Goal: Information Seeking & Learning: Find contact information

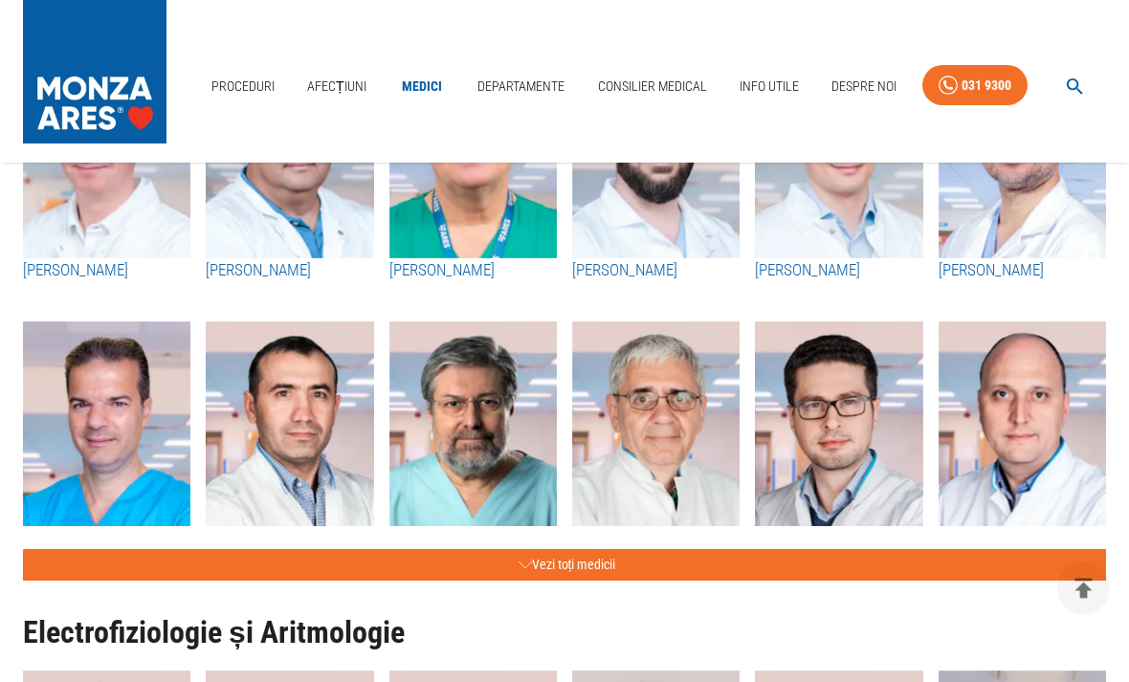
scroll to position [802, 0]
click at [1036, 559] on button "Vezi toți medicii" at bounding box center [564, 565] width 1083 height 32
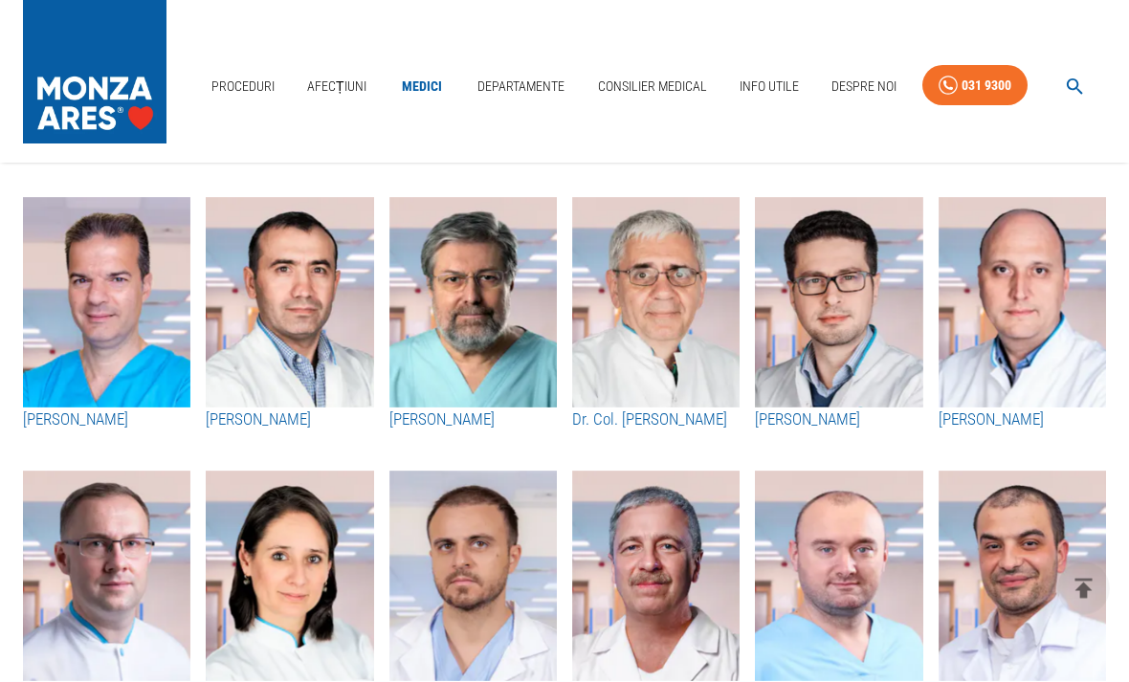
scroll to position [927, 0]
click at [300, 609] on img "button" at bounding box center [289, 576] width 167 height 210
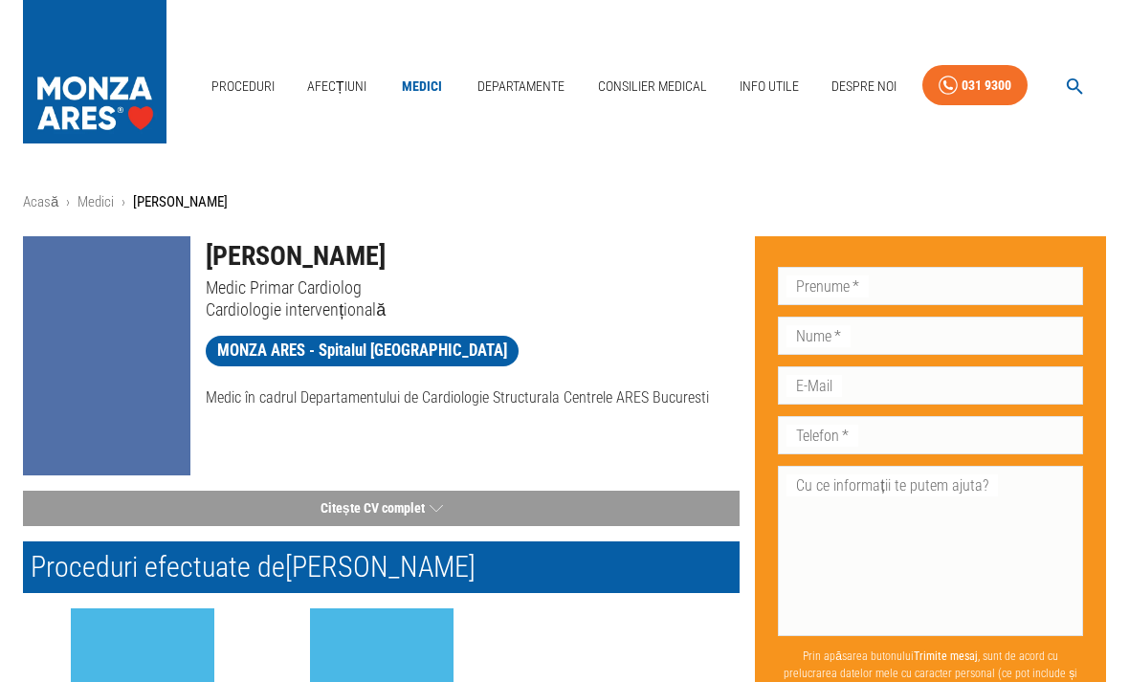
click at [305, 681] on div at bounding box center [382, 683] width 220 height 150
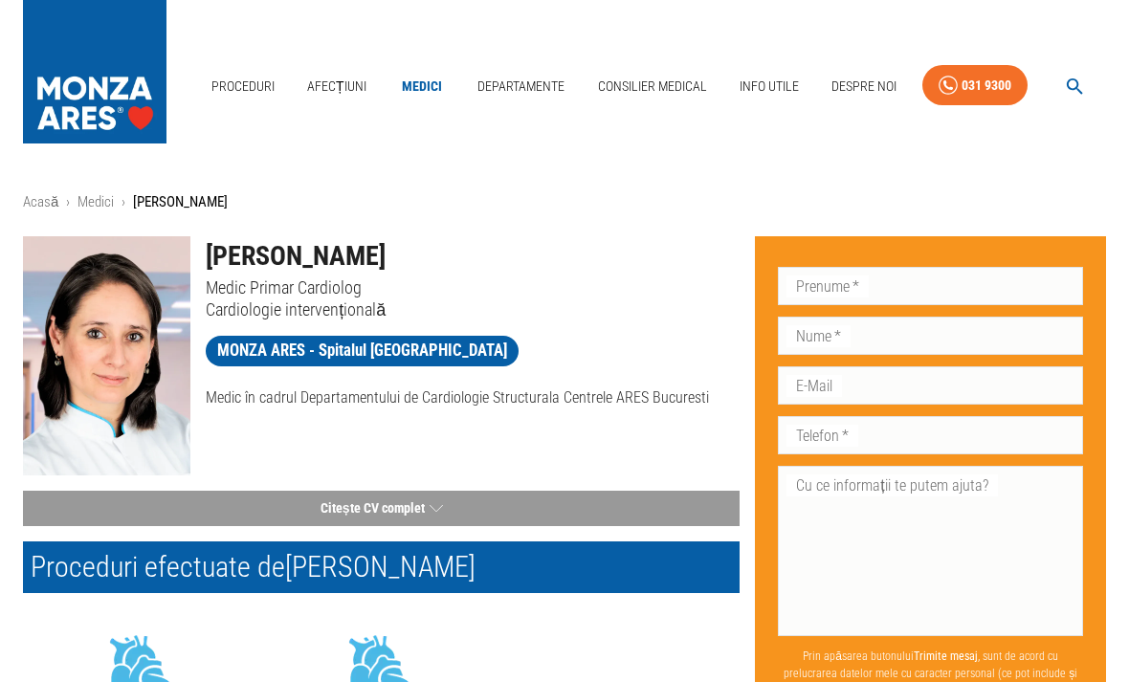
click at [449, 513] on button "Citește CV complet" at bounding box center [381, 508] width 716 height 35
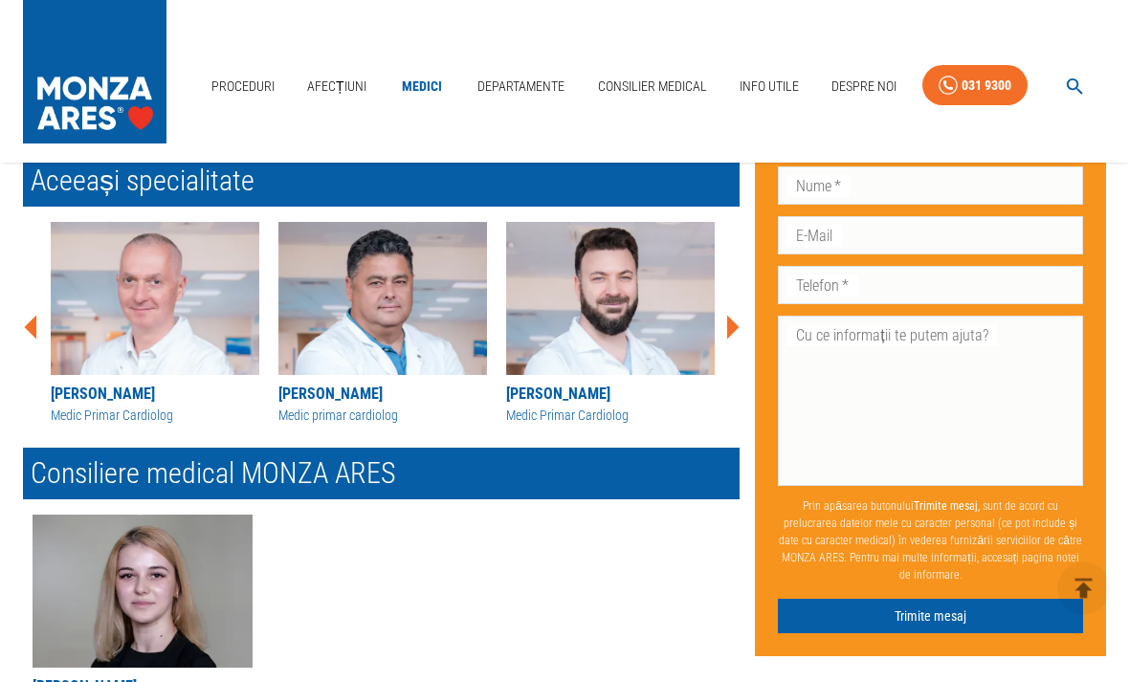
scroll to position [3437, 0]
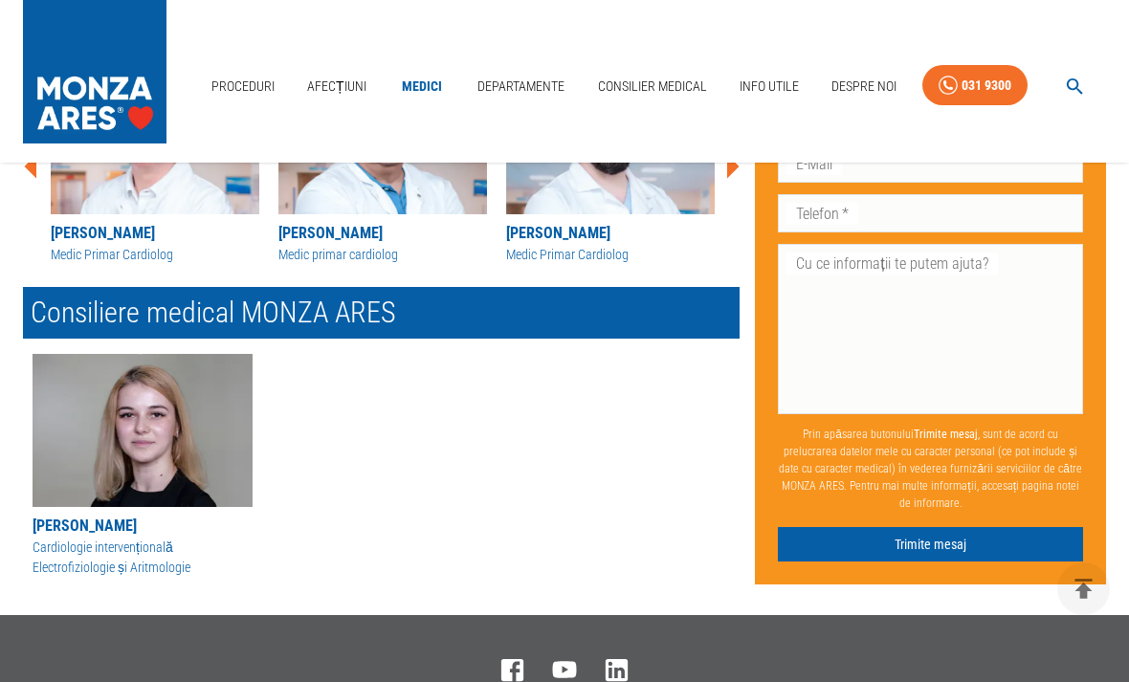
click at [122, 537] on p "Cardiologie intervențională" at bounding box center [143, 547] width 220 height 20
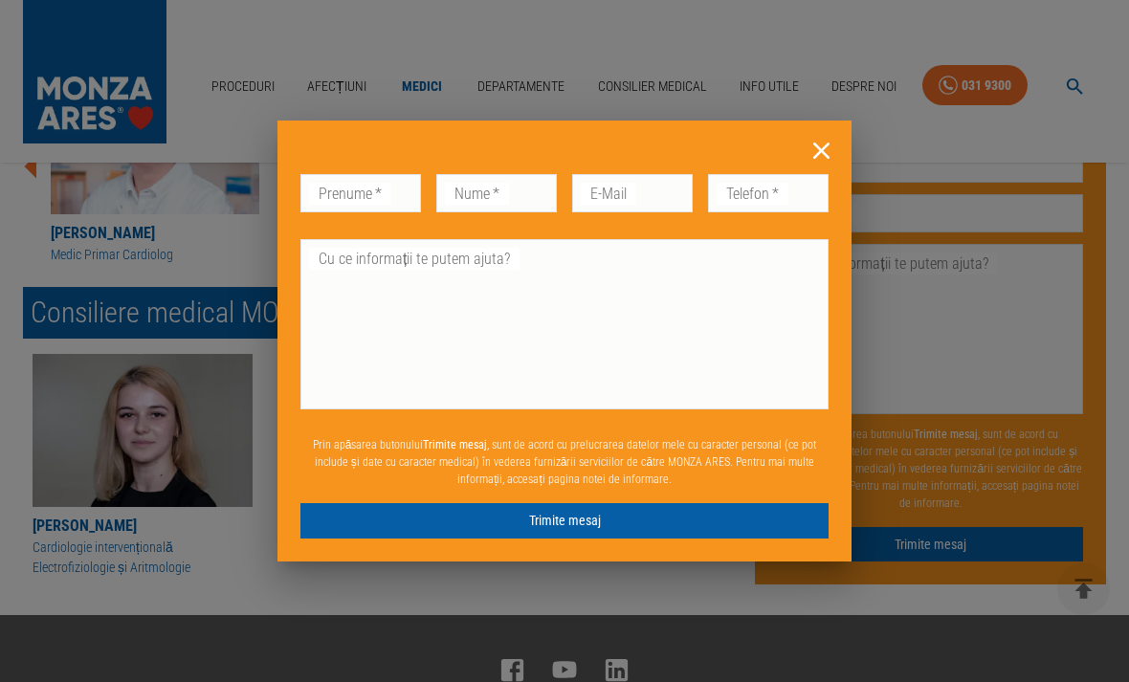
click at [186, 482] on div "Don’t fill this out if you're human: Prenume   * Prenume   * Nume   * Nume   * …" at bounding box center [564, 341] width 1129 height 682
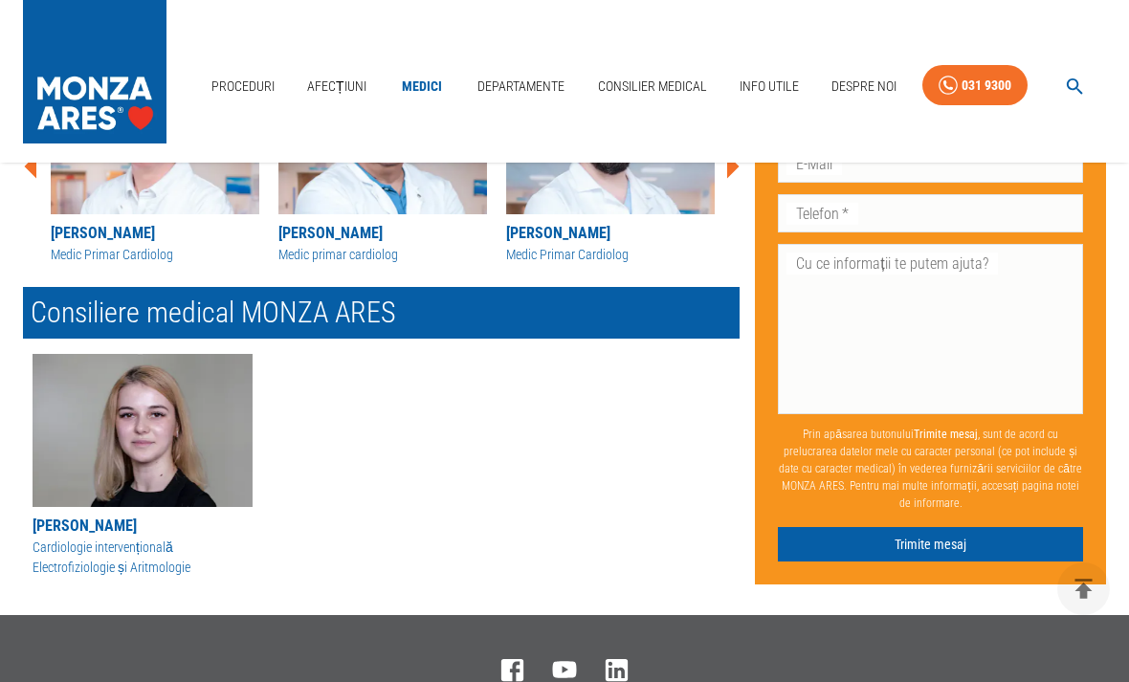
click at [113, 430] on img "button" at bounding box center [143, 430] width 220 height 153
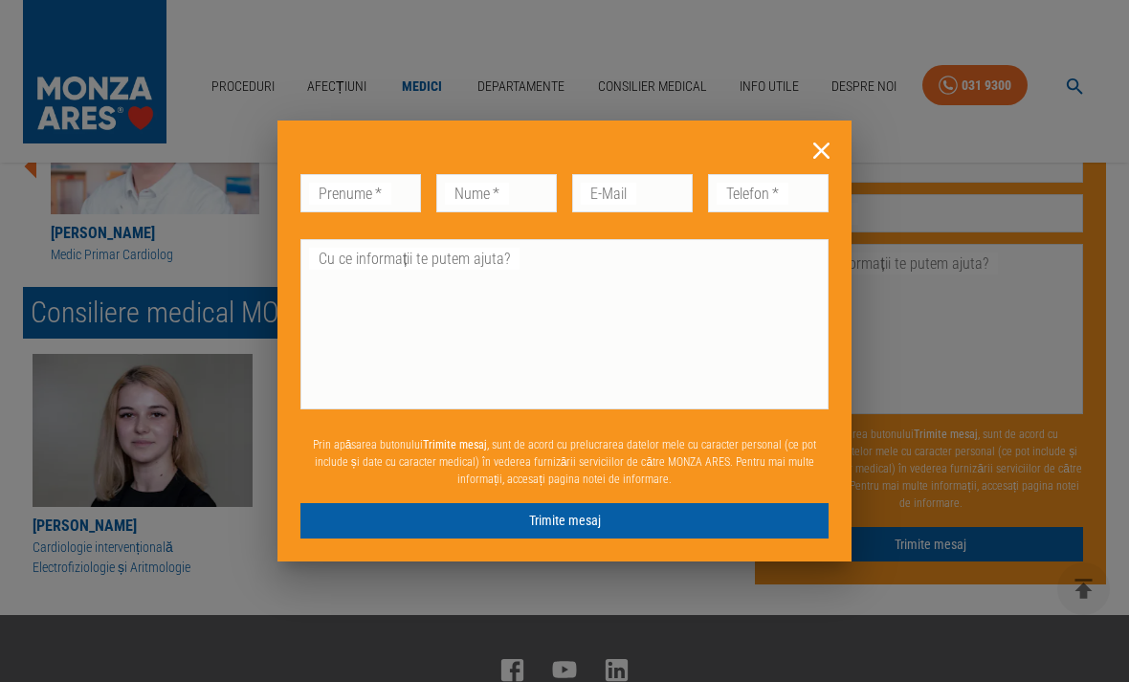
click at [111, 497] on div "Don’t fill this out if you're human: Prenume   * Prenume   * Nume   * Nume   * …" at bounding box center [564, 341] width 1129 height 682
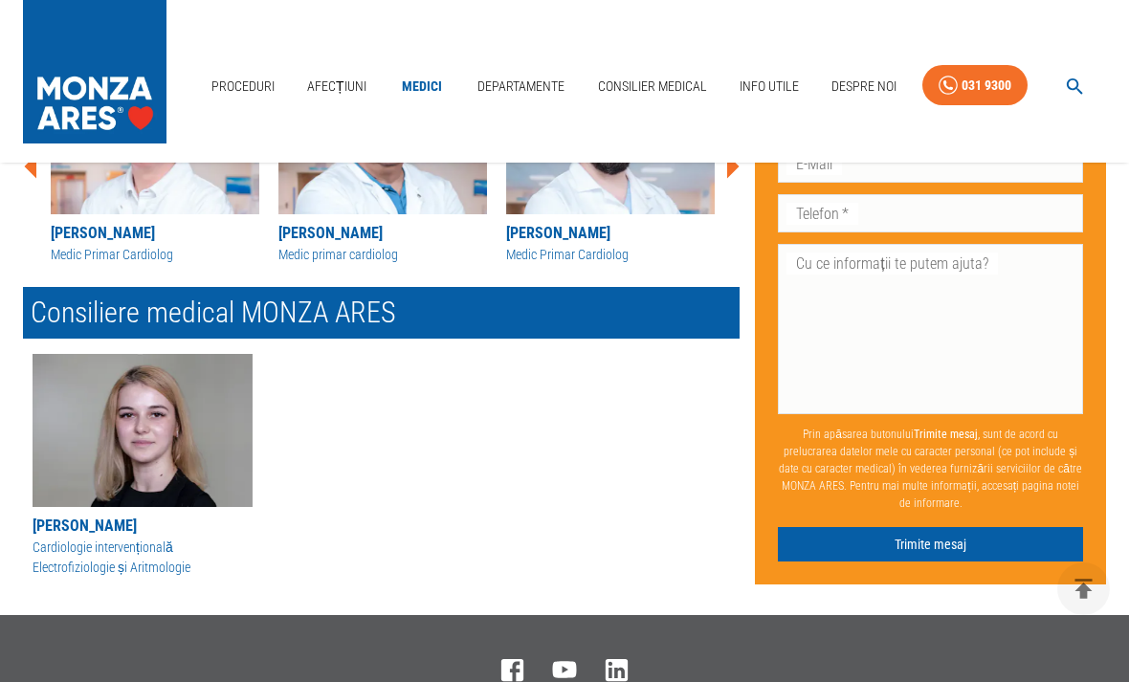
click at [78, 515] on div "[PERSON_NAME]" at bounding box center [143, 526] width 220 height 23
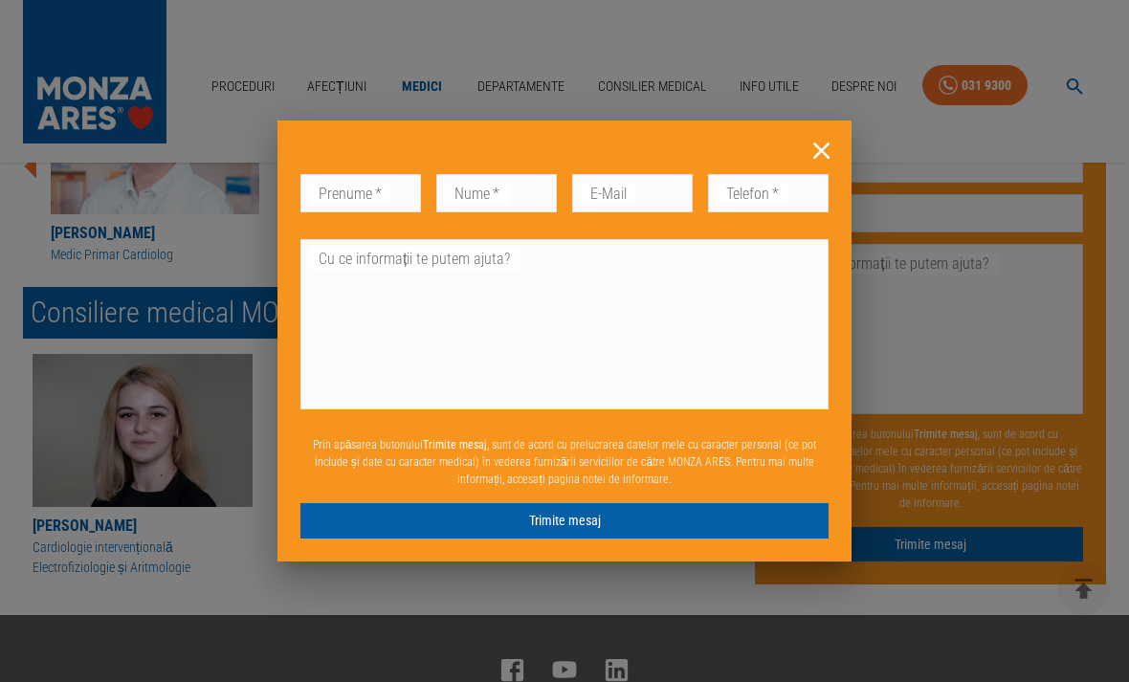
click at [103, 581] on div "Don’t fill this out if you're human: Prenume   * Prenume   * Nume   * Nume   * …" at bounding box center [564, 341] width 1129 height 682
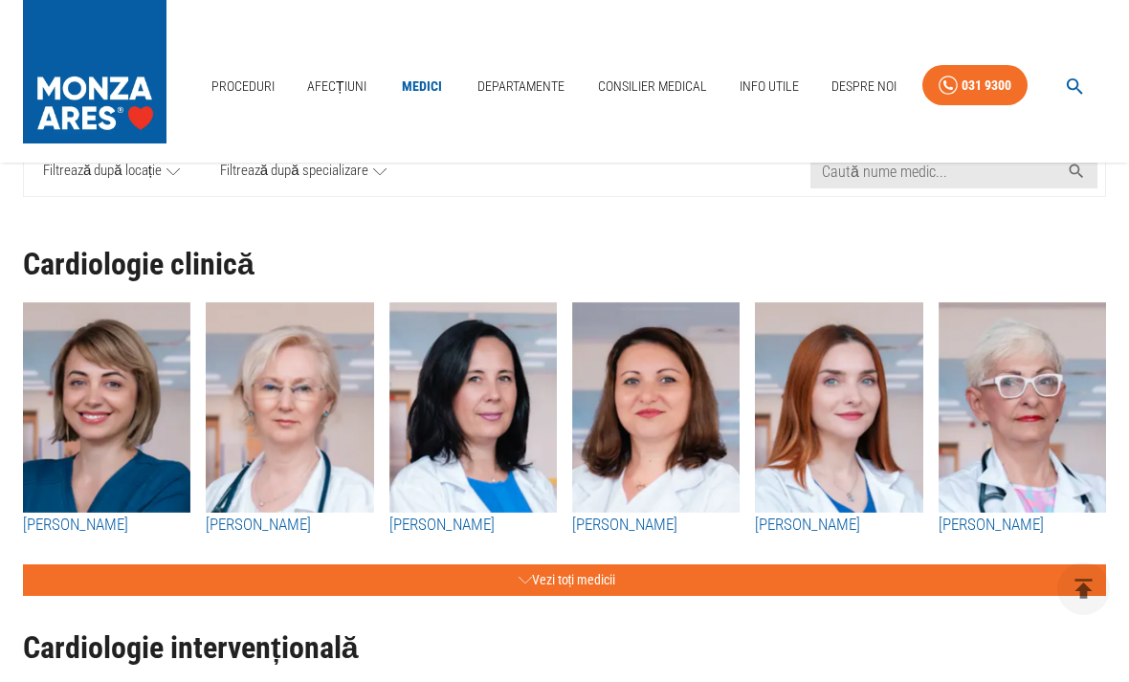
scroll to position [162, 0]
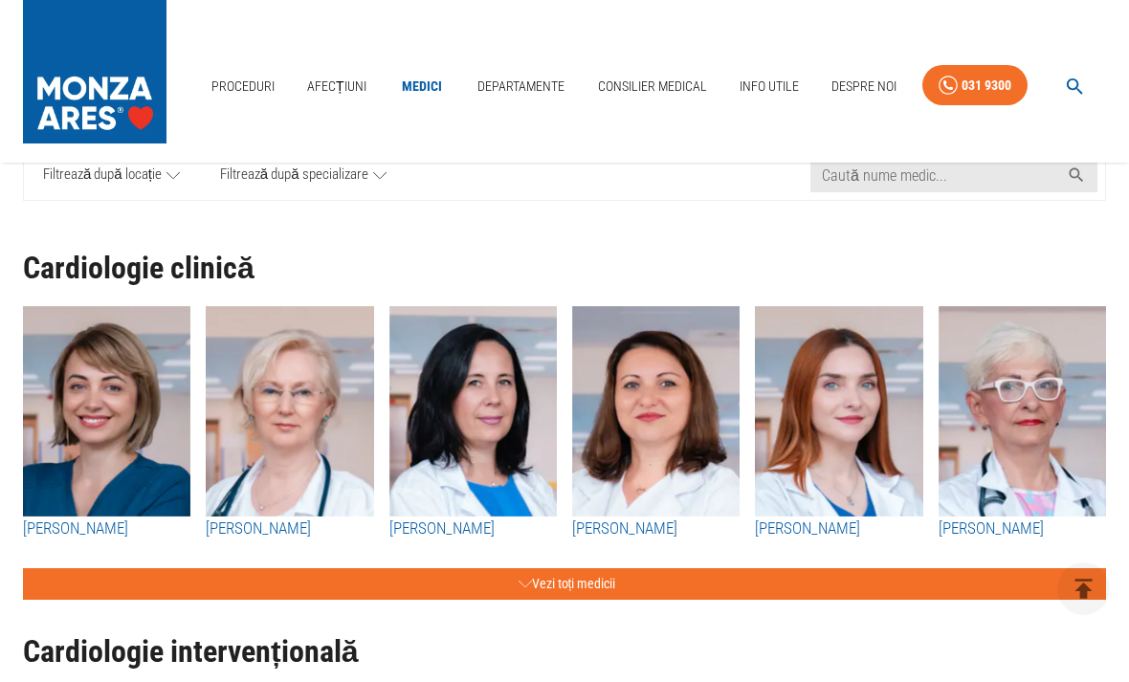
click at [615, 588] on button "Vezi toți medicii" at bounding box center [564, 584] width 1083 height 32
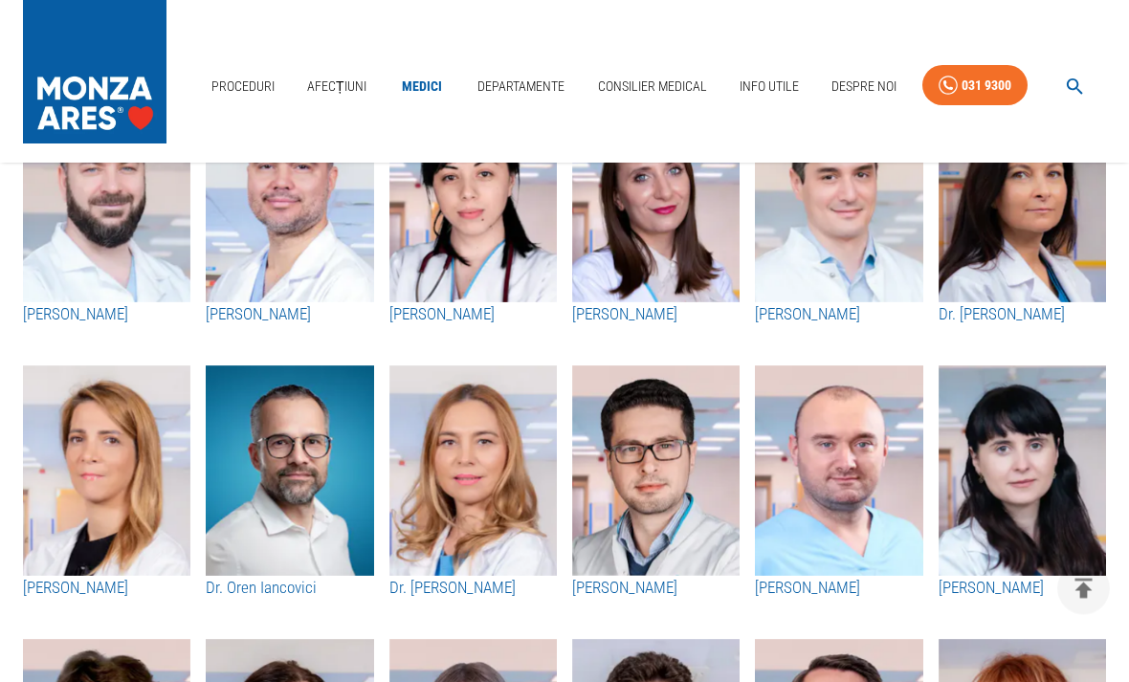
scroll to position [648, 0]
